Goal: Obtain resource: Download file/media

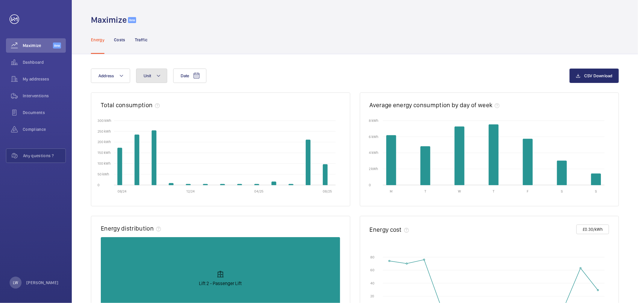
click at [147, 78] on button "Unit" at bounding box center [151, 75] width 31 height 14
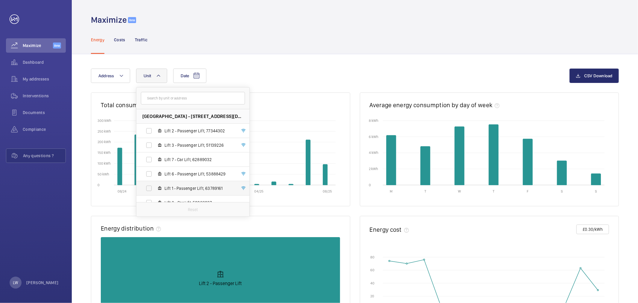
click at [183, 194] on label "Lift 1 - Passenger Lift, 63789161" at bounding box center [187, 188] width 103 height 14
click at [155, 194] on input "Lift 1 - Passenger Lift, 63789161" at bounding box center [149, 188] width 12 height 12
checkbox input "true"
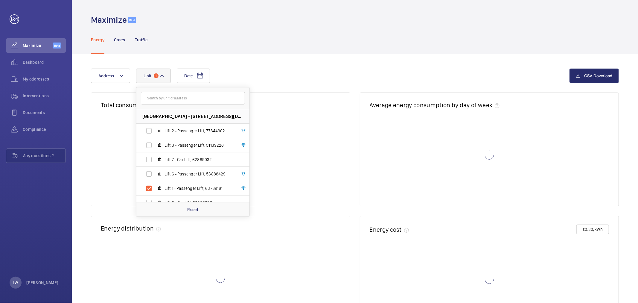
click at [294, 66] on div "Date Address [STREET_ADDRESS][DATE] Lift 2 - Passenger Lift, 77344302 Lift 3 - …" at bounding box center [355, 260] width 566 height 413
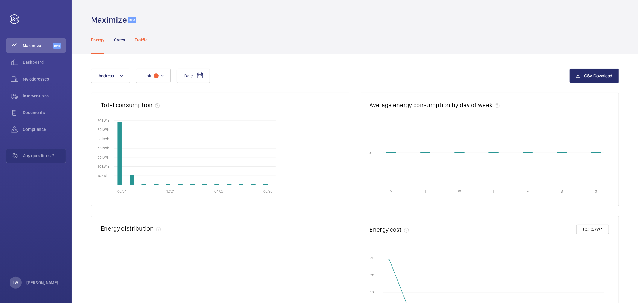
click at [138, 37] on p "Traffic" at bounding box center [141, 40] width 13 height 6
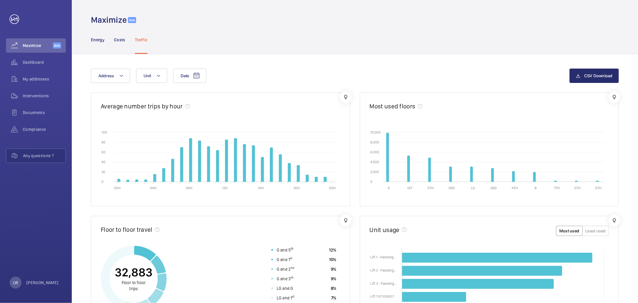
click at [297, 62] on div "Date Address Unit CSV Download Average number trips by hour 00H 04H 08H 12H 16H…" at bounding box center [355, 260] width 566 height 413
click at [104, 39] on p "Energy" at bounding box center [97, 40] width 13 height 6
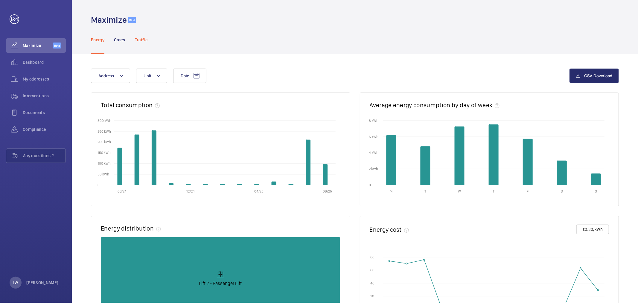
click at [145, 40] on p "Traffic" at bounding box center [141, 40] width 13 height 6
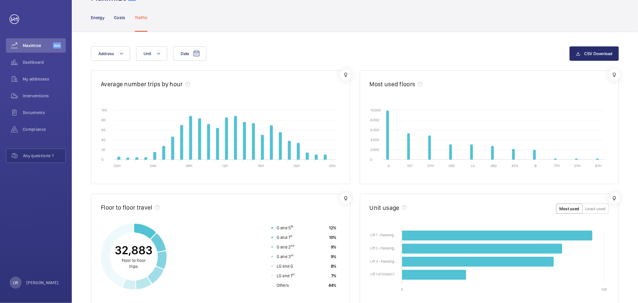
scroll to position [33, 0]
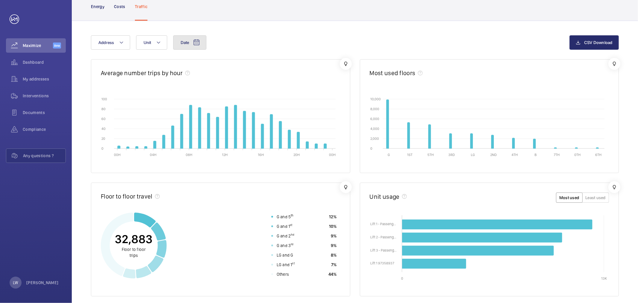
click at [203, 40] on button "Date" at bounding box center [189, 42] width 33 height 14
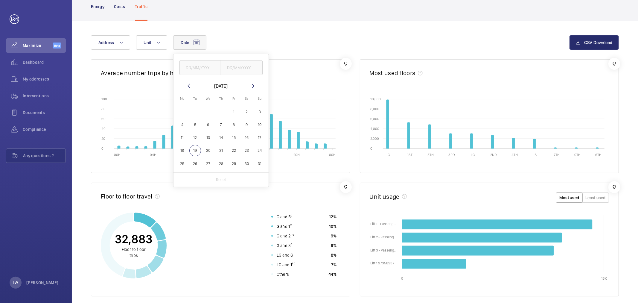
click at [236, 111] on span "1" at bounding box center [234, 112] width 12 height 12
type input "[DATE]"
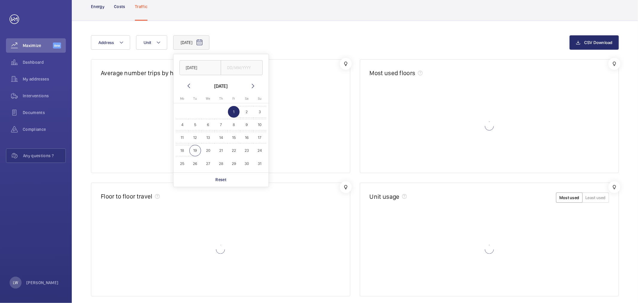
click at [198, 153] on span "19" at bounding box center [195, 151] width 12 height 12
type input "[DATE]"
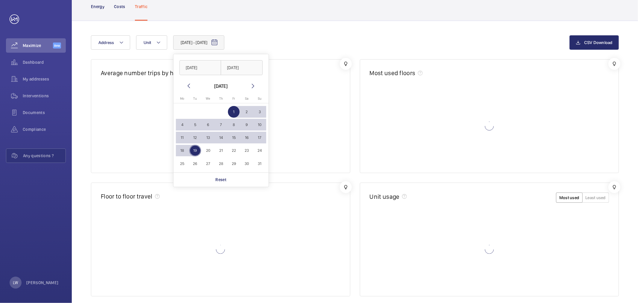
click at [267, 41] on div "[DATE] - [DATE] [DATE] [DATE] [DATE] [DATE] Mo [DATE] Tu [DATE] We [DATE] Th [D…" at bounding box center [330, 42] width 478 height 14
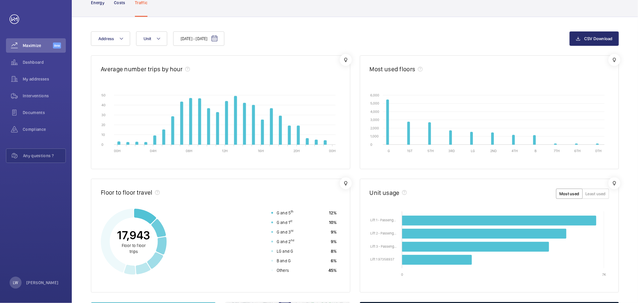
scroll to position [31, 0]
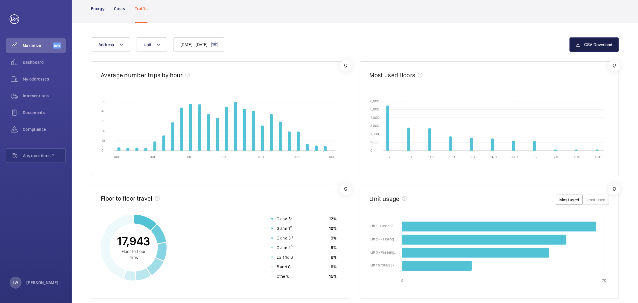
click at [597, 44] on span "CSV Download" at bounding box center [598, 44] width 28 height 5
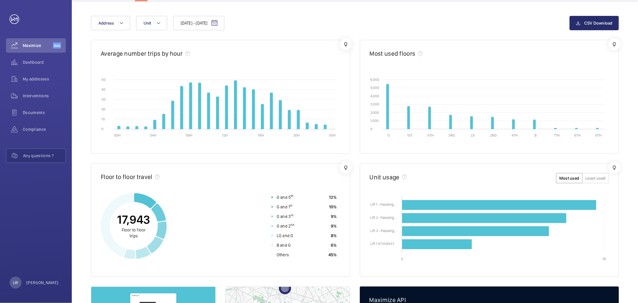
scroll to position [64, 0]
